Goal: Task Accomplishment & Management: Use online tool/utility

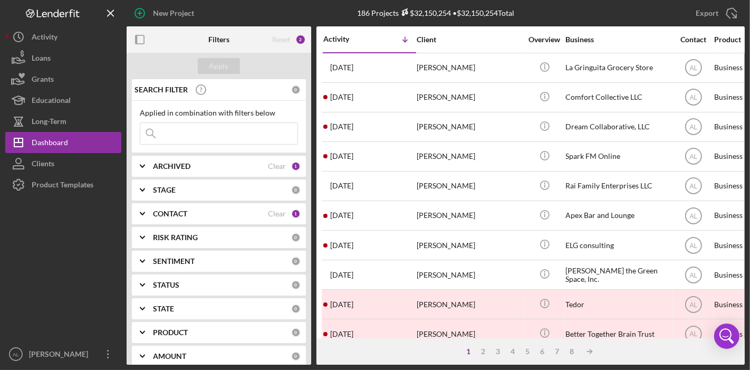
click at [226, 127] on input at bounding box center [218, 133] width 157 height 21
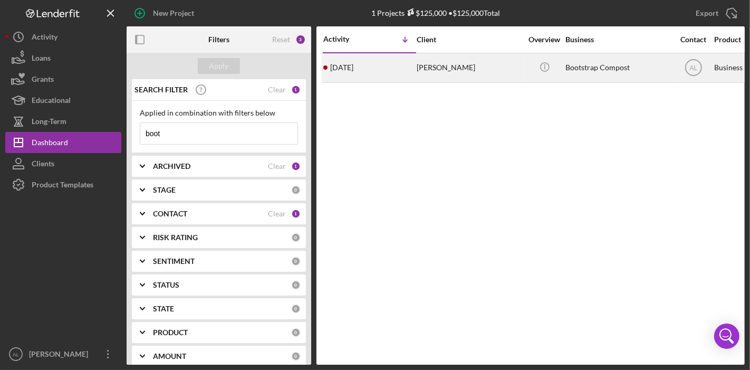
type input "boot"
click at [476, 64] on div "[PERSON_NAME]" at bounding box center [468, 68] width 105 height 28
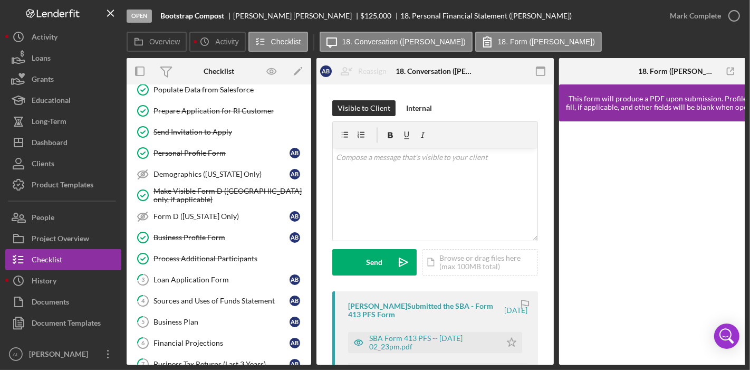
scroll to position [58, 0]
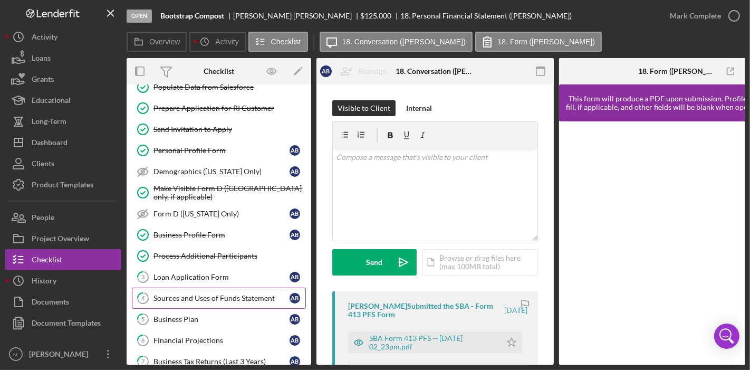
click at [255, 294] on div "Sources and Uses of Funds Statement" at bounding box center [221, 298] width 136 height 8
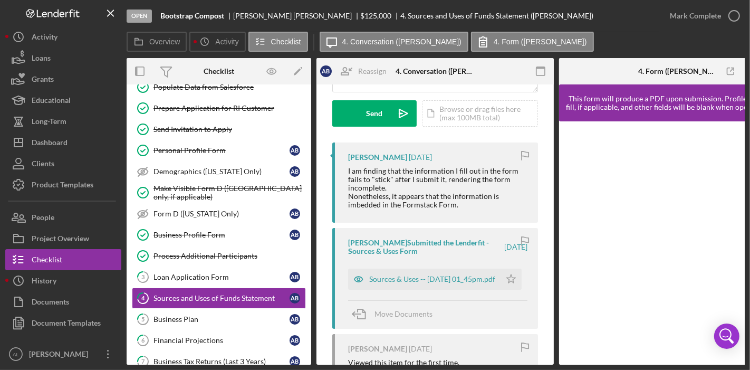
scroll to position [172, 0]
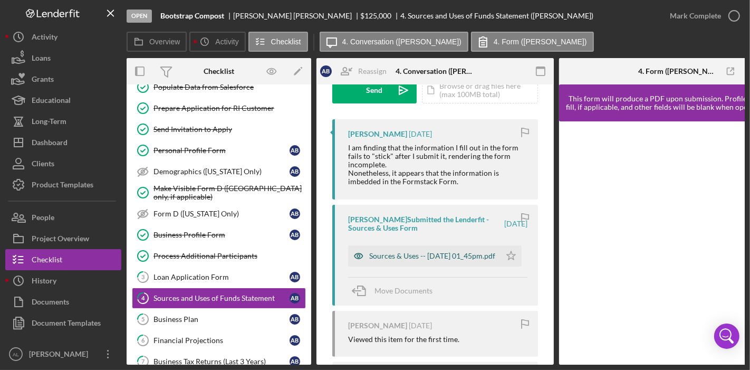
click at [410, 251] on div "Sources & Uses -- [DATE] 01_45pm.pdf" at bounding box center [432, 255] width 126 height 8
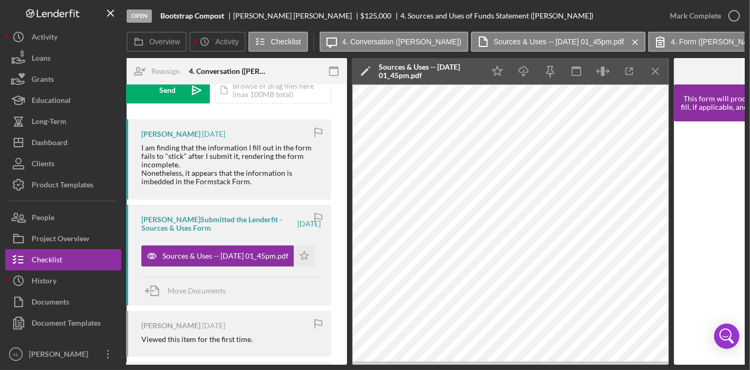
scroll to position [0, 208]
